Goal: Task Accomplishment & Management: Manage account settings

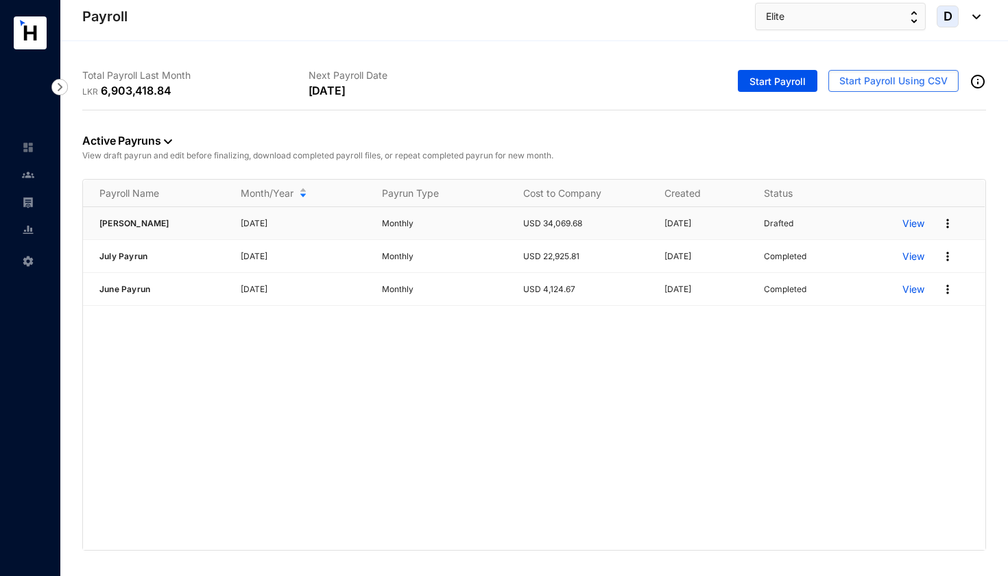
click at [914, 223] on p "View" at bounding box center [914, 224] width 22 height 14
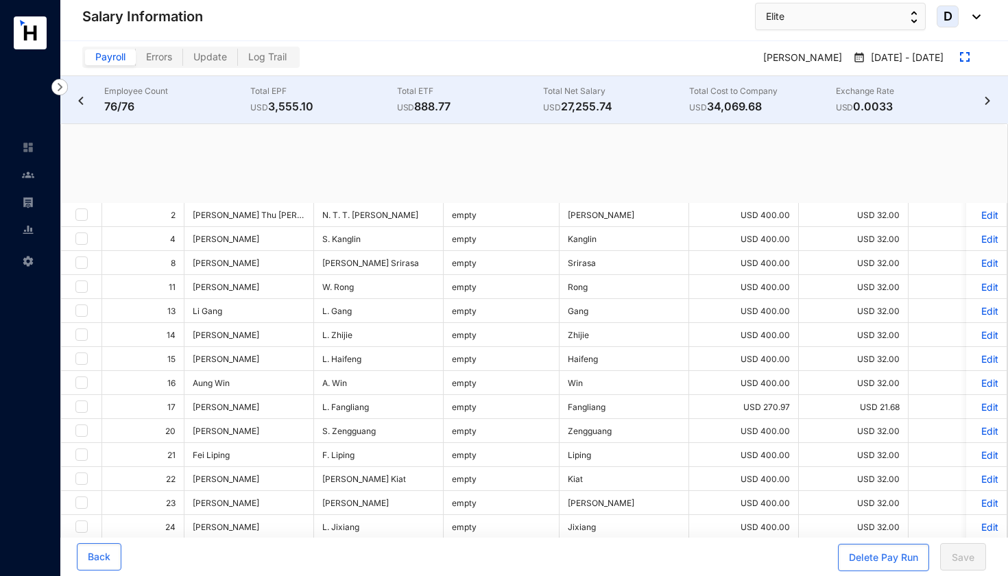
checkbox input "true"
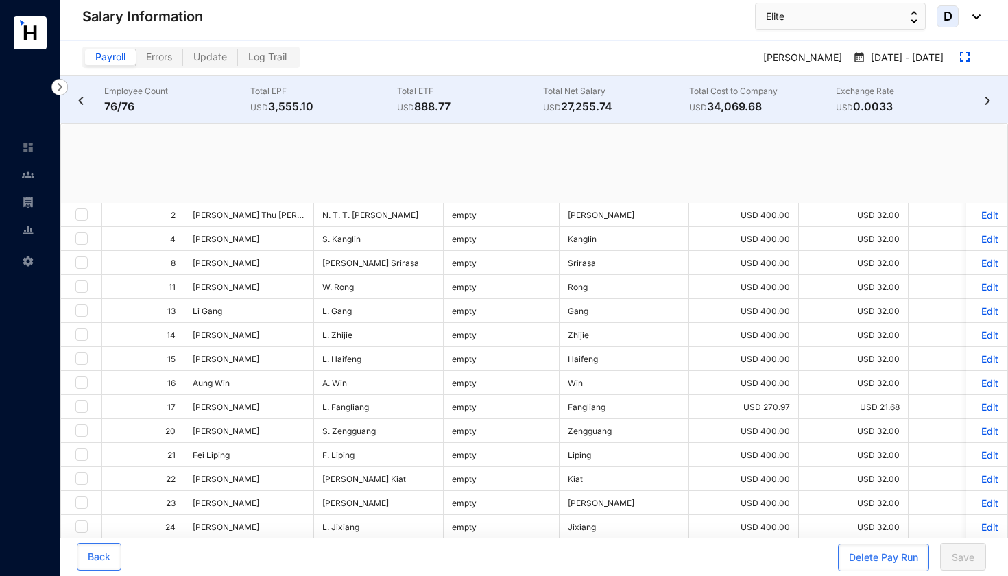
checkbox input "true"
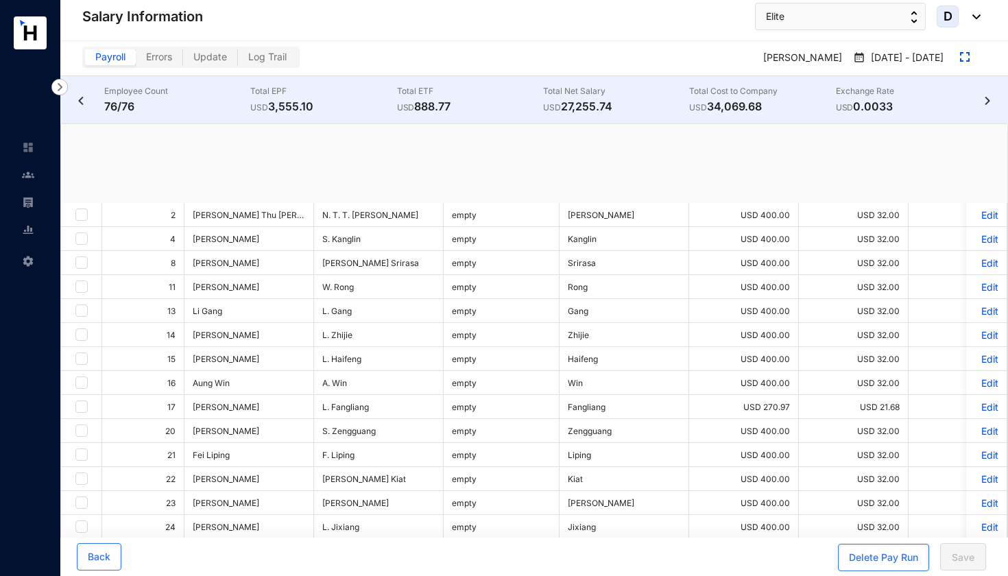
checkbox input "true"
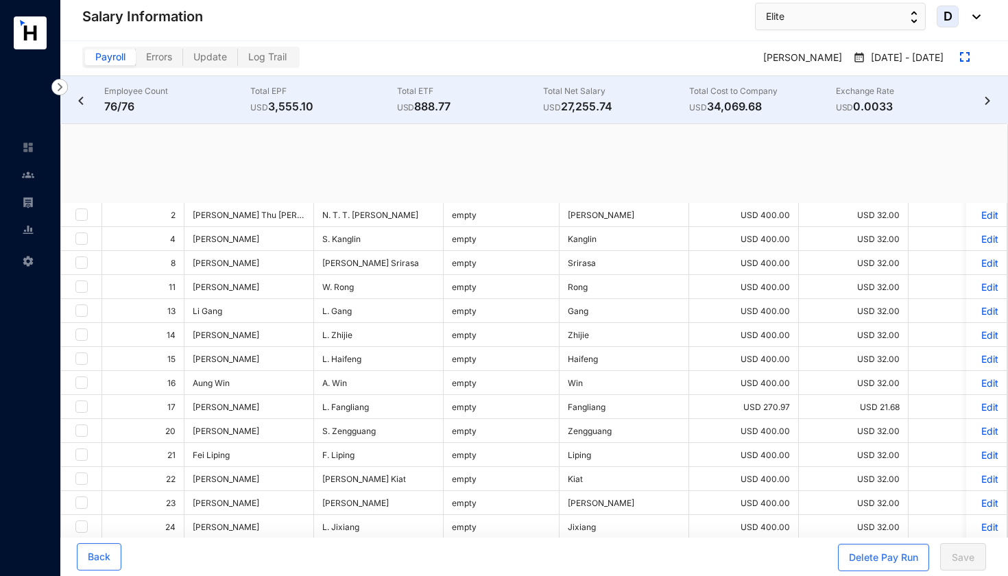
checkbox input "true"
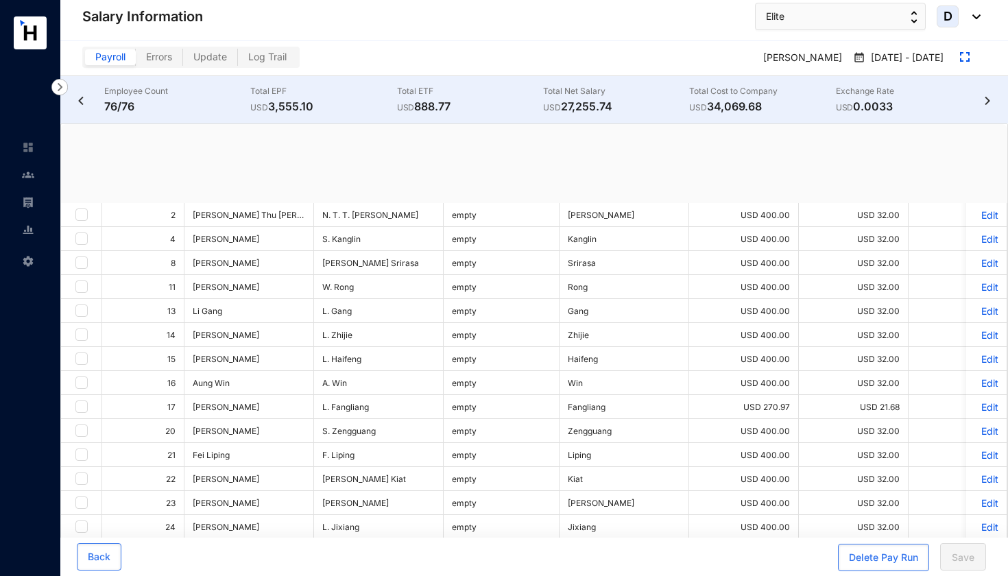
checkbox input "true"
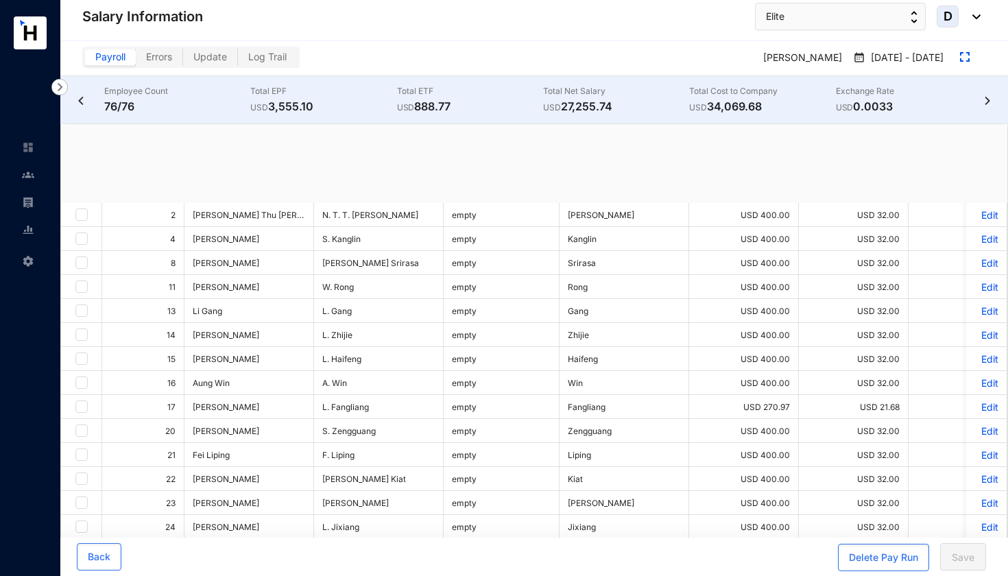
checkbox input "true"
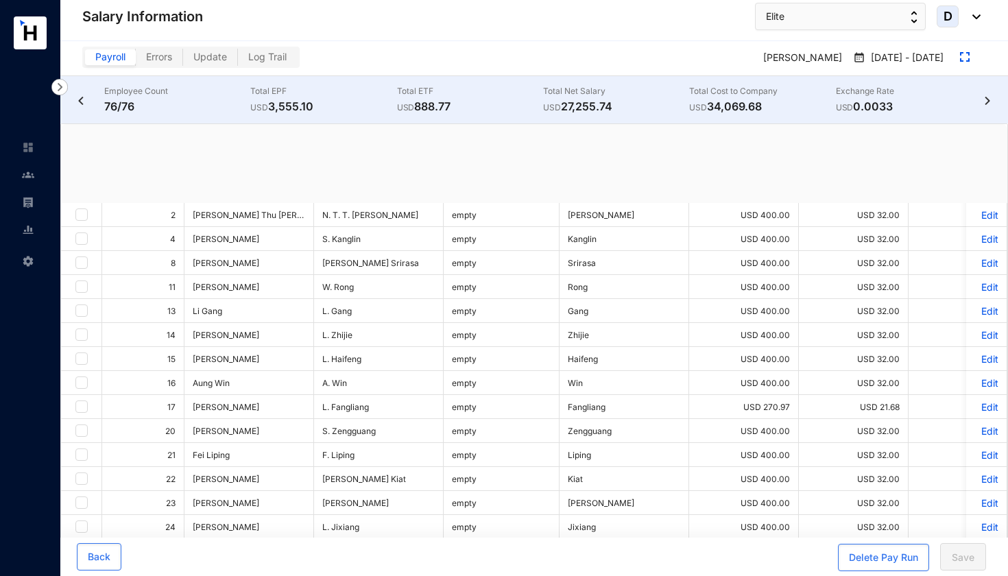
checkbox input "true"
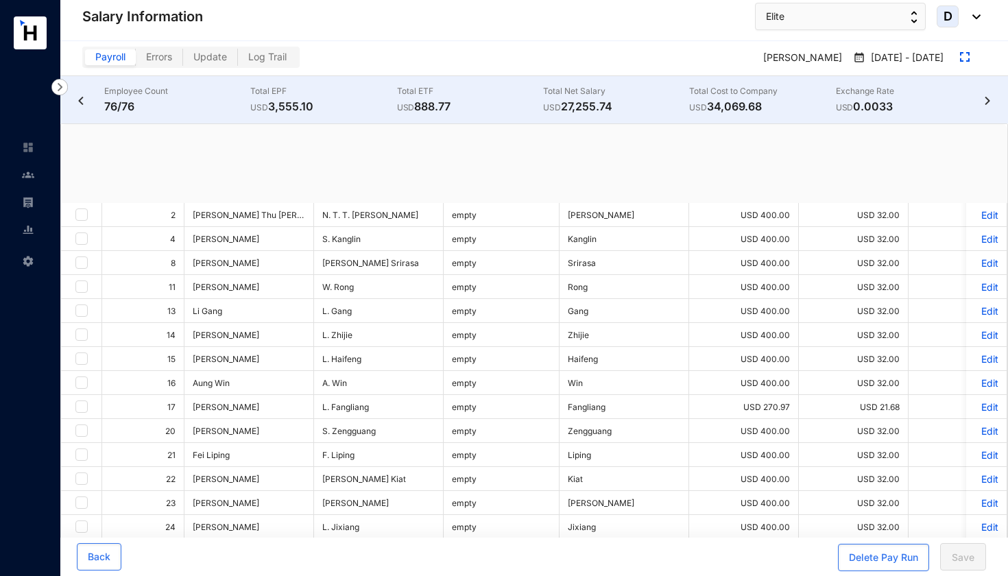
checkbox input "true"
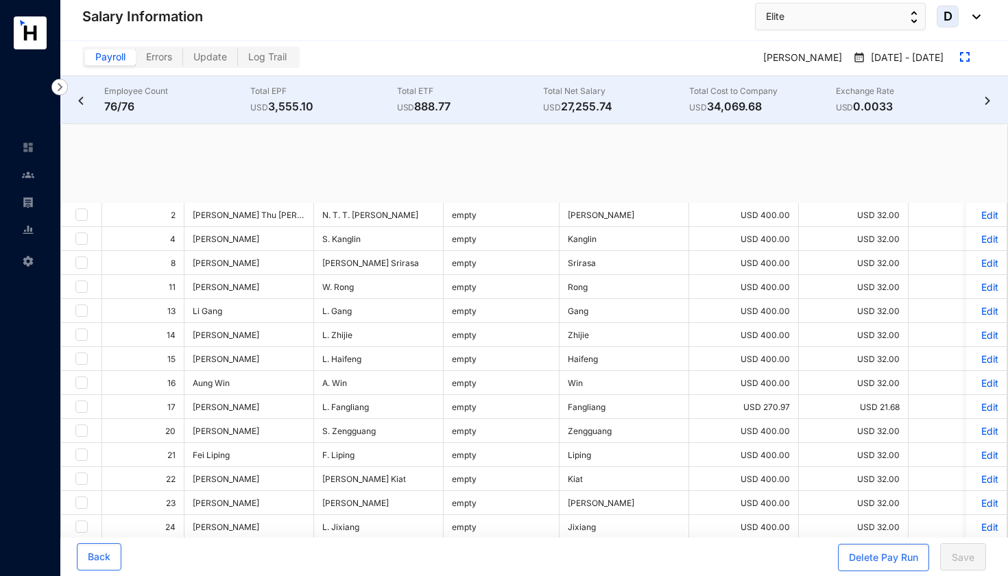
checkbox input "true"
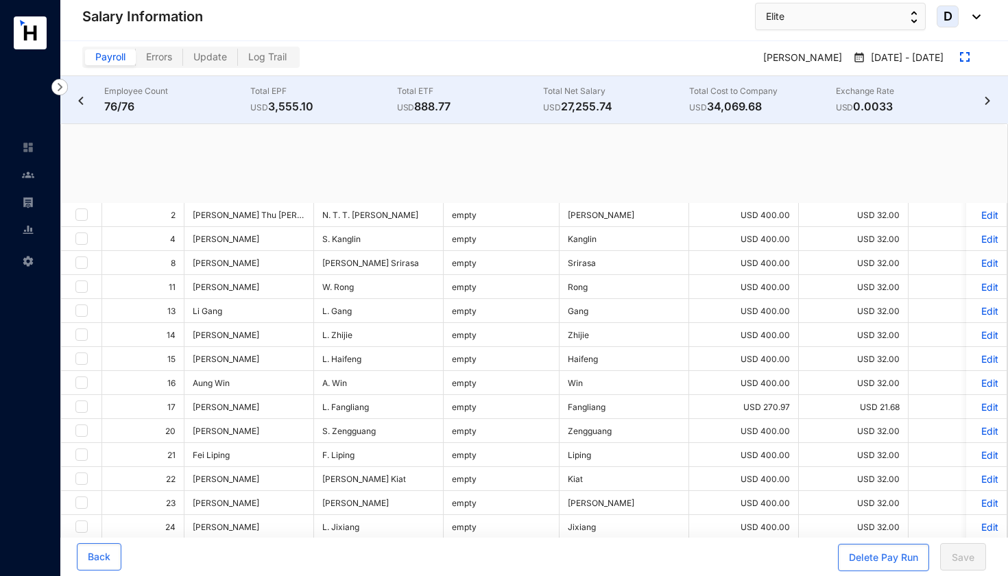
checkbox input "true"
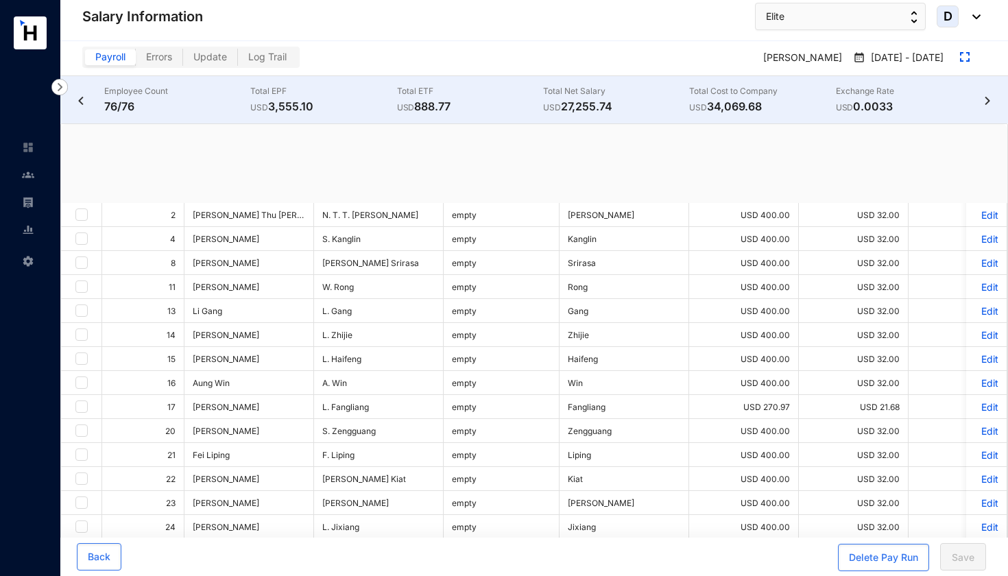
checkbox input "true"
